Goal: Navigation & Orientation: Find specific page/section

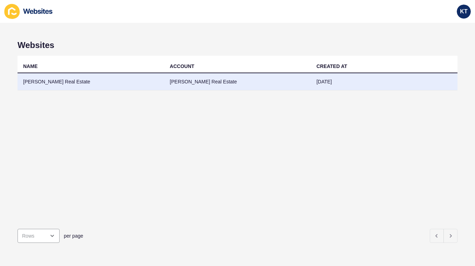
click at [49, 81] on td "[PERSON_NAME] Real Estate" at bounding box center [91, 81] width 146 height 17
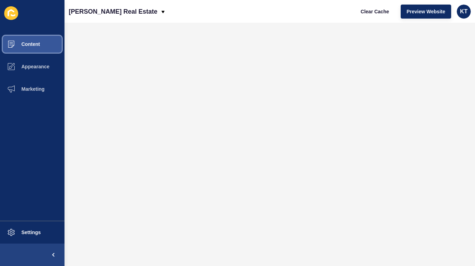
click at [40, 45] on button "Content" at bounding box center [32, 44] width 64 height 22
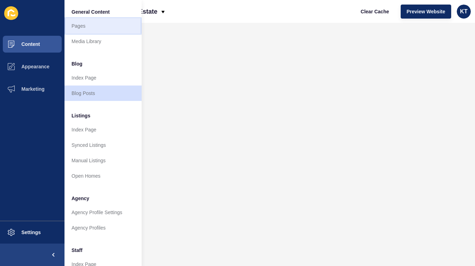
click at [89, 22] on link "Pages" at bounding box center [102, 25] width 77 height 15
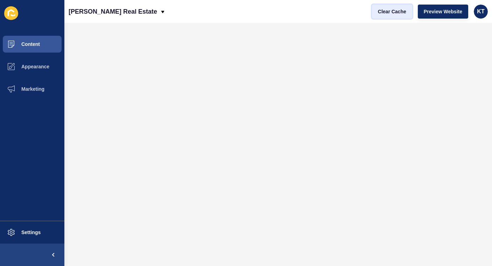
click at [391, 11] on span "Clear Cache" at bounding box center [392, 11] width 28 height 7
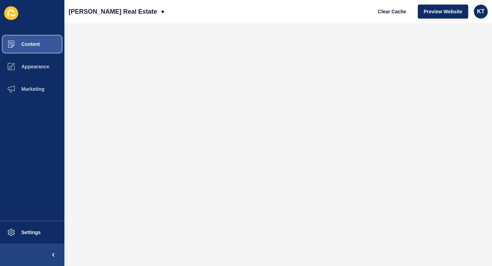
click at [41, 42] on button "Content" at bounding box center [32, 44] width 64 height 22
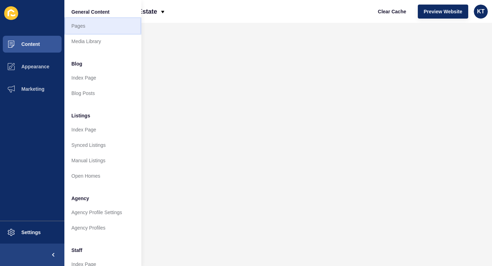
click at [94, 27] on link "Pages" at bounding box center [102, 25] width 77 height 15
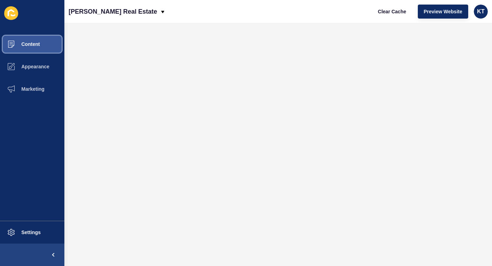
click at [34, 46] on span "Content" at bounding box center [19, 44] width 41 height 6
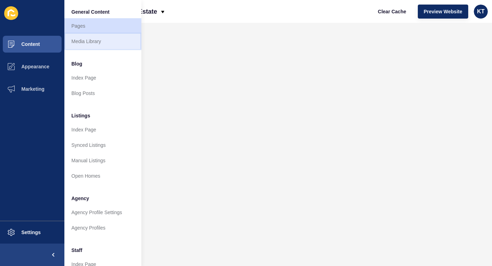
click at [89, 39] on link "Media Library" at bounding box center [102, 41] width 77 height 15
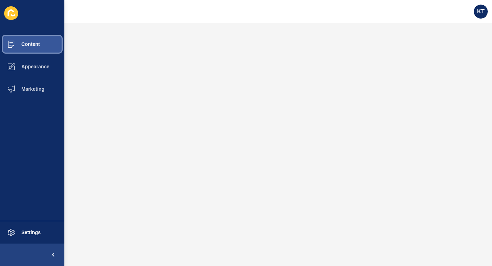
click at [34, 42] on span "Content" at bounding box center [19, 44] width 41 height 6
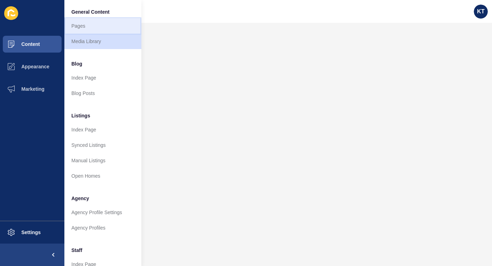
click at [85, 27] on link "Pages" at bounding box center [102, 25] width 77 height 15
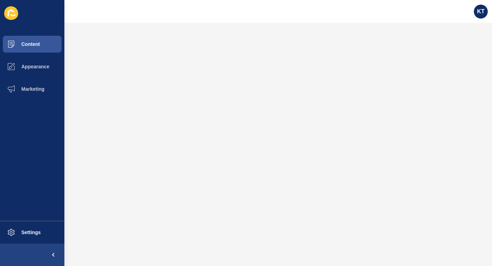
click at [10, 13] on icon at bounding box center [11, 13] width 14 height 14
click at [11, 14] on icon at bounding box center [11, 13] width 14 height 14
click at [27, 48] on button "Content" at bounding box center [32, 44] width 64 height 22
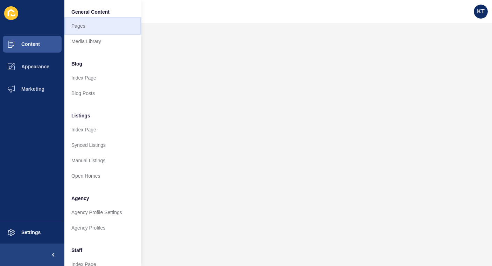
click at [81, 27] on link "Pages" at bounding box center [102, 25] width 77 height 15
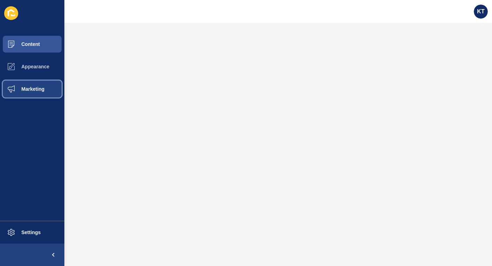
click at [39, 95] on button "Marketing" at bounding box center [32, 89] width 64 height 22
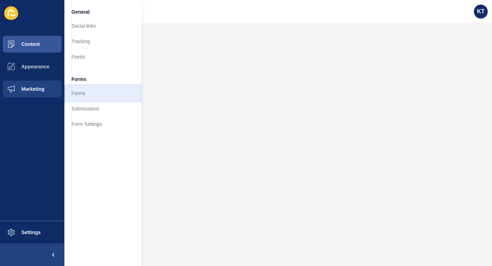
click at [80, 93] on link "Forms" at bounding box center [102, 92] width 77 height 15
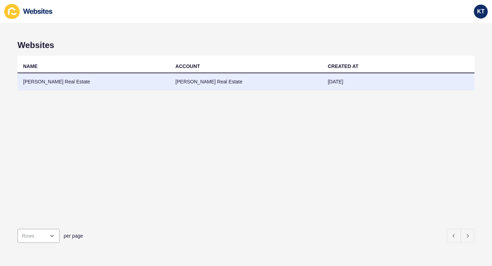
click at [54, 81] on td "[PERSON_NAME] Real Estate" at bounding box center [94, 81] width 152 height 17
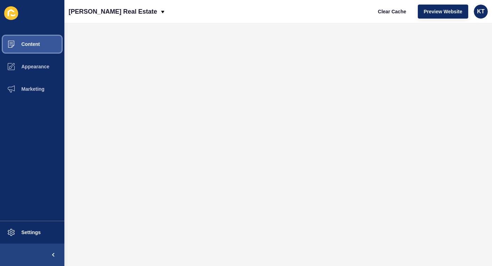
click at [29, 48] on button "Content" at bounding box center [32, 44] width 64 height 22
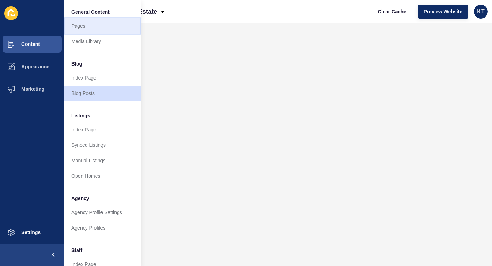
click at [82, 28] on link "Pages" at bounding box center [102, 25] width 77 height 15
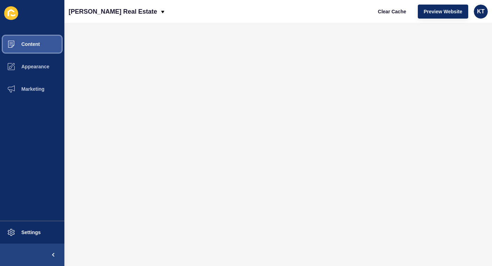
click at [35, 46] on span "Content" at bounding box center [19, 44] width 41 height 6
click at [29, 41] on button "Content" at bounding box center [32, 44] width 64 height 22
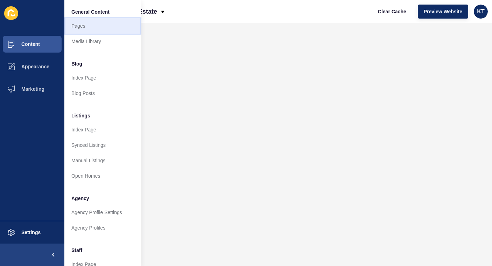
click at [82, 25] on link "Pages" at bounding box center [102, 25] width 77 height 15
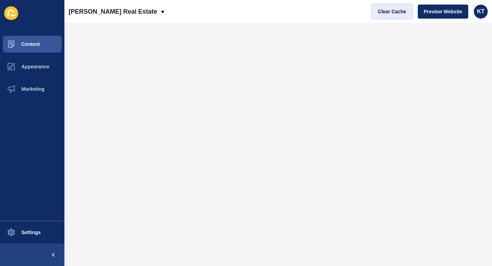
click at [400, 13] on span "Clear Cache" at bounding box center [392, 11] width 28 height 7
